Goal: Transaction & Acquisition: Purchase product/service

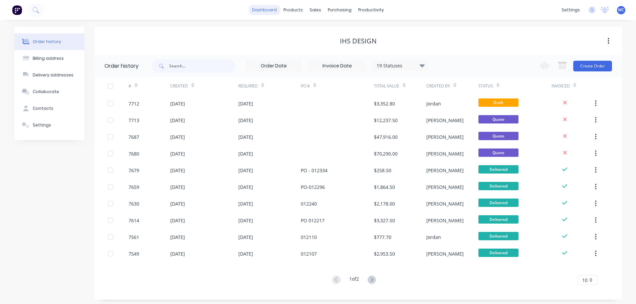
click at [265, 9] on link "dashboard" at bounding box center [264, 10] width 31 height 10
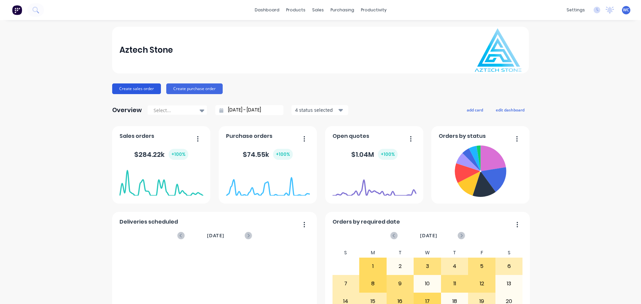
click at [150, 90] on button "Create sales order" at bounding box center [136, 88] width 49 height 11
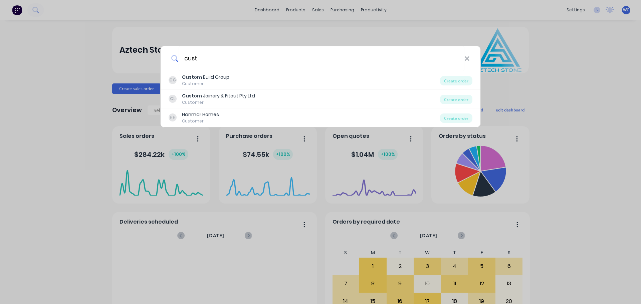
type input "cust"
click at [265, 76] on div "CG Cust om Build Group Customer" at bounding box center [304, 80] width 271 height 13
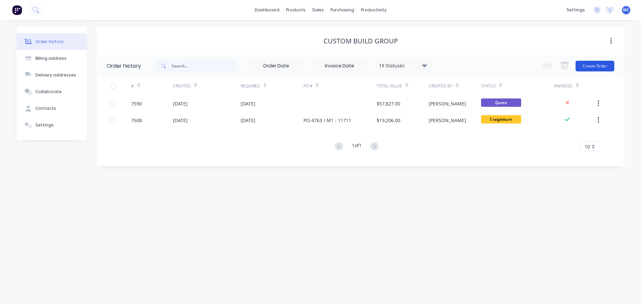
click at [589, 64] on button "Create Order" at bounding box center [594, 66] width 39 height 11
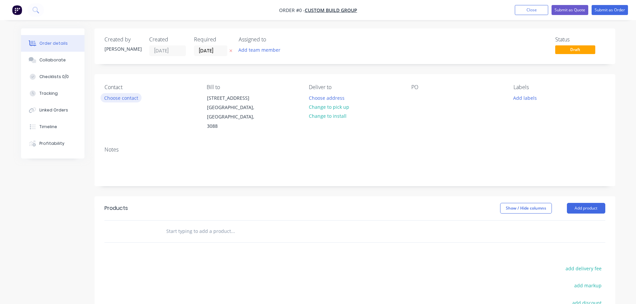
click at [123, 97] on button "Choose contact" at bounding box center [120, 97] width 41 height 9
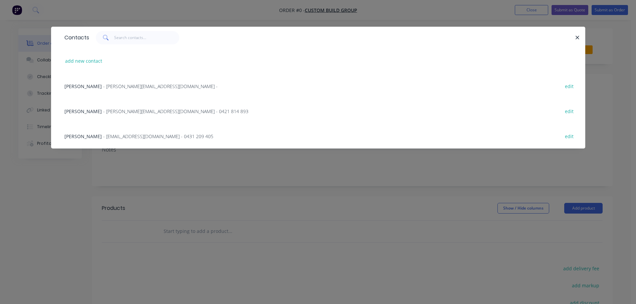
click at [103, 110] on span "- [PERSON_NAME][EMAIL_ADDRESS][DOMAIN_NAME] - 0421 814 893" at bounding box center [175, 111] width 145 height 6
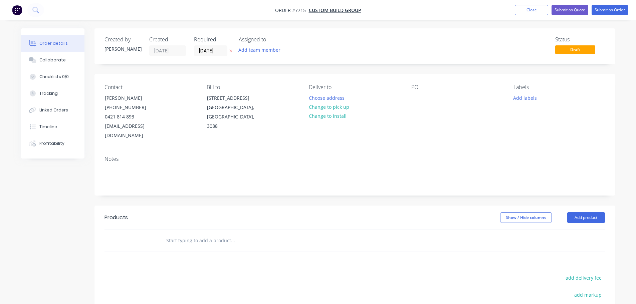
click at [193, 234] on input "text" at bounding box center [232, 240] width 133 height 13
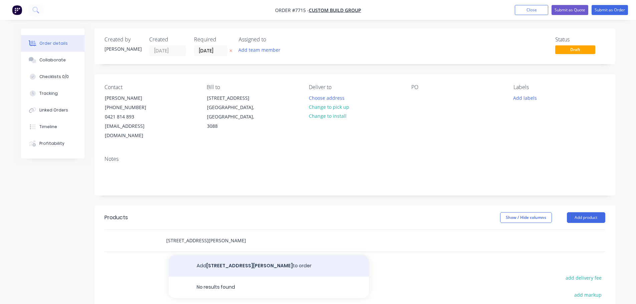
type input "[STREET_ADDRESS][PERSON_NAME]"
click at [212, 255] on button "Add [STREET_ADDRESS][PERSON_NAME] to order" at bounding box center [269, 265] width 200 height 21
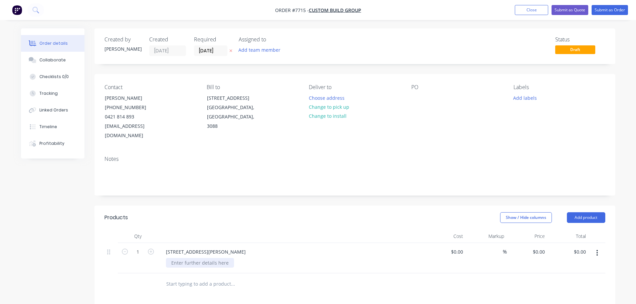
click at [196, 258] on div at bounding box center [200, 263] width 68 height 10
click at [245, 258] on div "Stone fabrication and installation" at bounding box center [208, 263] width 85 height 10
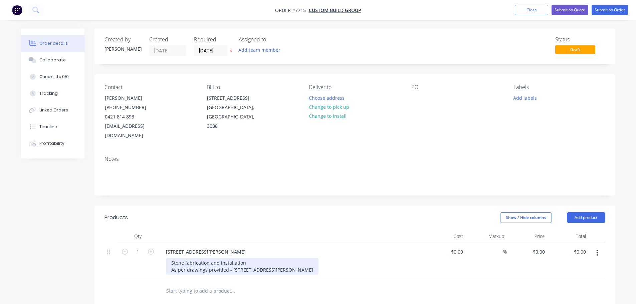
click at [255, 261] on div "Stone fabrication and installation As per drawings provided - [STREET_ADDRESS][…" at bounding box center [242, 266] width 153 height 17
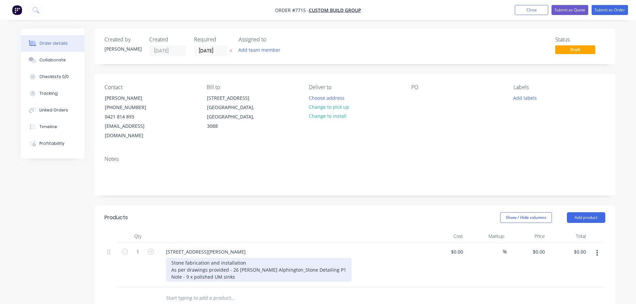
click at [236, 269] on div "Stone fabrication and installation As per drawings provided - 26 [PERSON_NAME] …" at bounding box center [259, 270] width 186 height 24
drag, startPoint x: 245, startPoint y: 266, endPoint x: 260, endPoint y: 269, distance: 15.7
click at [245, 266] on div "Stone fabrication and installation As per drawings provided - 26 [PERSON_NAME] …" at bounding box center [259, 270] width 186 height 24
click at [326, 268] on div "Stone fabrication and installation As per drawings provided - 26 [PERSON_NAME] …" at bounding box center [272, 270] width 212 height 24
click at [366, 267] on div "Stone fabrication and installation As per drawings provided - 26 [PERSON_NAME] …" at bounding box center [272, 270] width 212 height 24
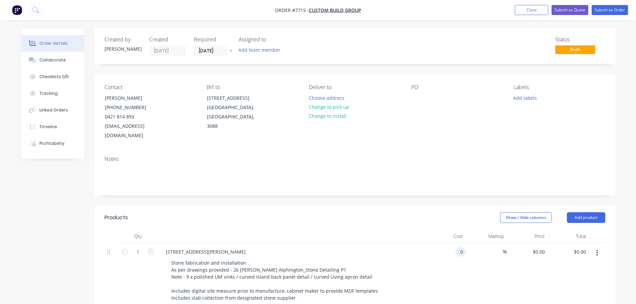
click at [449, 243] on div "0 0" at bounding box center [445, 275] width 41 height 65
type input "$31,925.00"
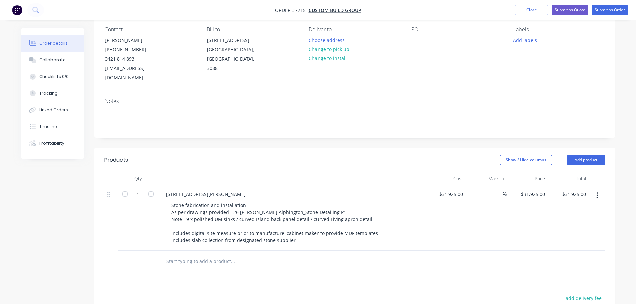
scroll to position [67, 0]
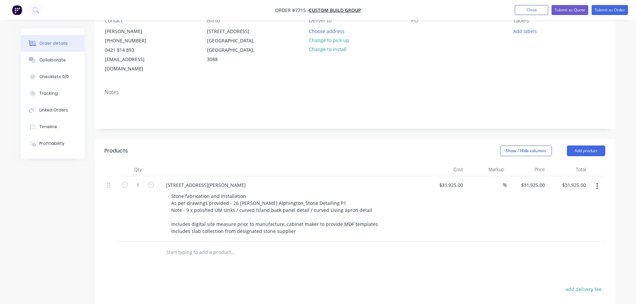
click at [231, 246] on input "text" at bounding box center [232, 252] width 133 height 13
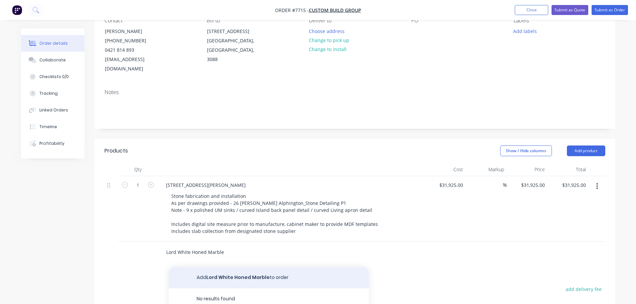
type input "Lord White Honed Marble"
click at [215, 267] on button "Add Lord White Honed Marble to order" at bounding box center [269, 277] width 200 height 21
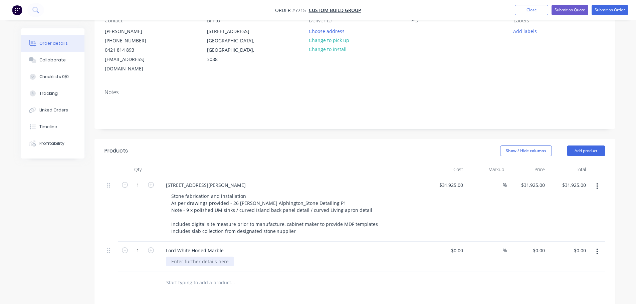
click at [193, 257] on div at bounding box center [200, 262] width 68 height 10
click at [142, 246] on input "1" at bounding box center [137, 251] width 17 height 10
type input "11"
click at [450, 242] on div at bounding box center [445, 257] width 41 height 30
type input "$1,695.00"
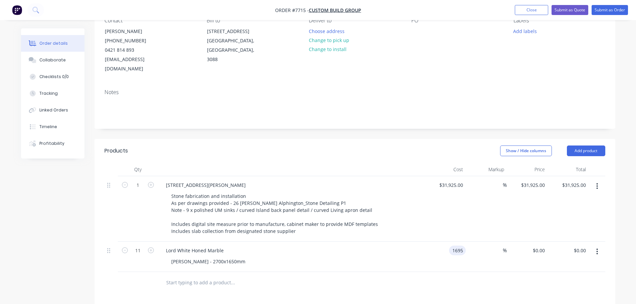
type input "$1,695.00"
type input "$18,645.00"
click at [198, 276] on input "text" at bounding box center [232, 282] width 133 height 13
type input "Damastas Honed"
click at [217, 298] on button "Add Damastas Honed to order" at bounding box center [269, 307] width 200 height 21
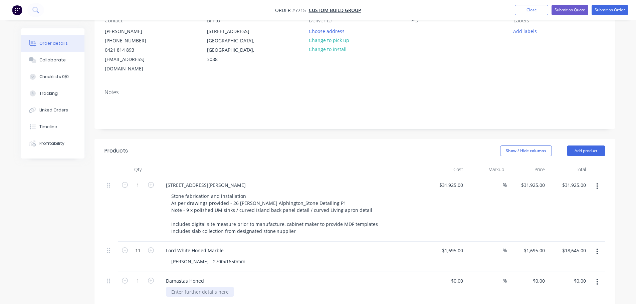
click at [188, 287] on div at bounding box center [200, 292] width 68 height 10
type input "$1,050.00"
click at [151, 278] on icon "button" at bounding box center [151, 281] width 6 height 6
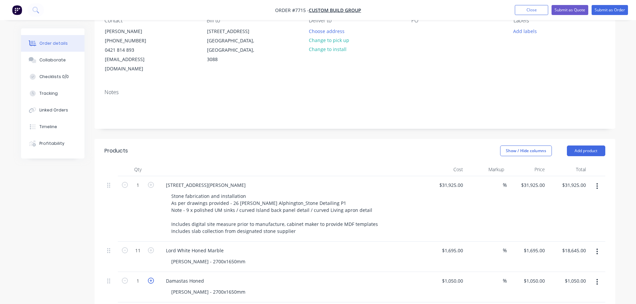
type input "2"
type input "$2,100.00"
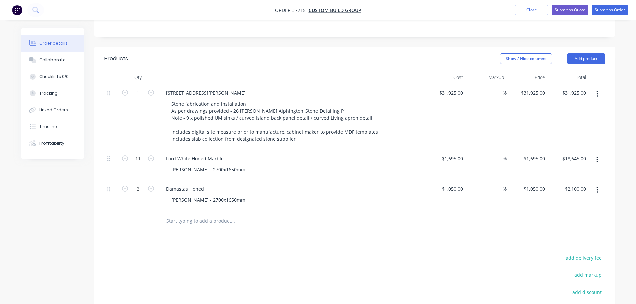
scroll to position [167, 0]
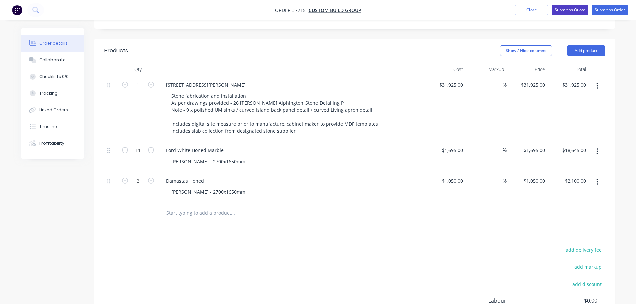
click at [572, 9] on button "Submit as Quote" at bounding box center [569, 10] width 37 height 10
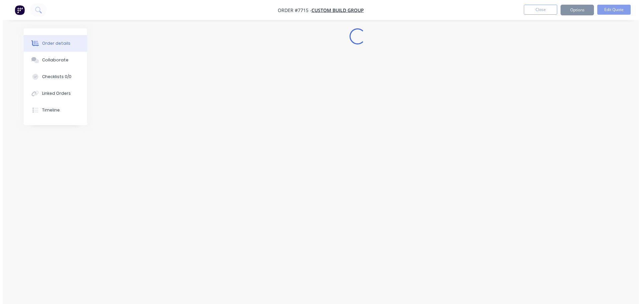
scroll to position [0, 0]
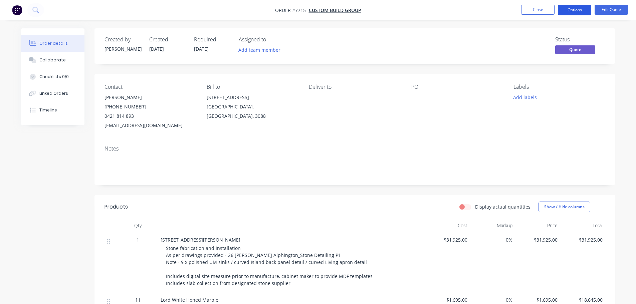
click at [581, 10] on button "Options" at bounding box center [574, 10] width 33 height 11
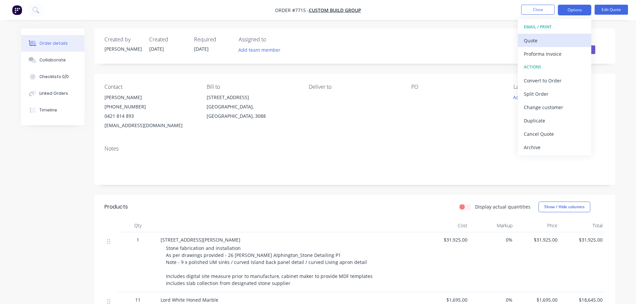
click at [541, 38] on div "Quote" at bounding box center [554, 41] width 61 height 10
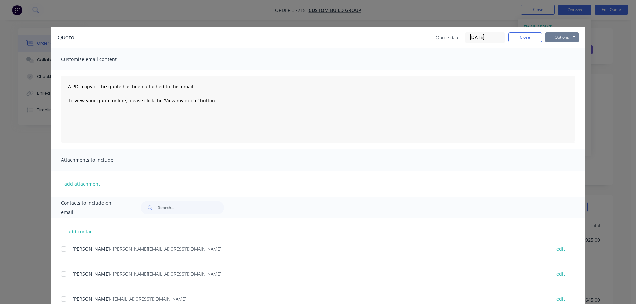
click at [554, 36] on button "Options" at bounding box center [561, 37] width 33 height 10
click at [554, 51] on button "Preview" at bounding box center [566, 49] width 43 height 11
click at [537, 37] on button "Close" at bounding box center [524, 37] width 33 height 10
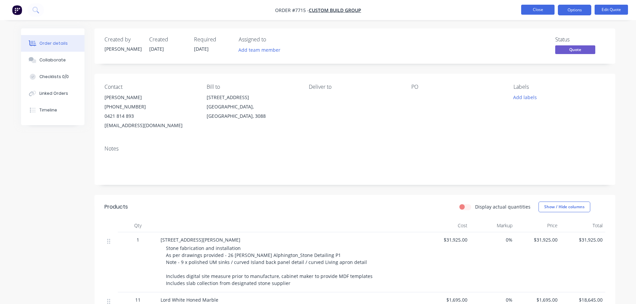
click at [538, 8] on button "Close" at bounding box center [537, 10] width 33 height 10
